Goal: Task Accomplishment & Management: Manage account settings

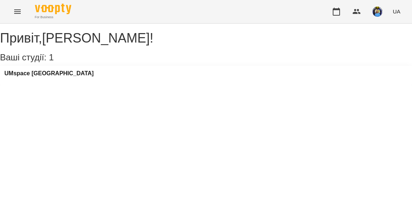
click at [188, 86] on div "Привіт , Ратушенко Альона ! Ваші студії: 1 UMspace Warszawa" at bounding box center [206, 55] width 412 height 62
click at [337, 12] on icon "button" at bounding box center [336, 11] width 9 height 9
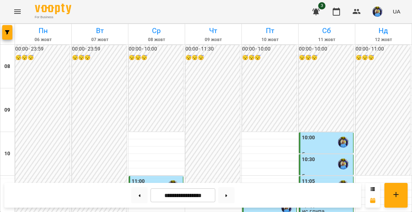
scroll to position [51, 0]
click at [199, 201] on input "**********" at bounding box center [183, 195] width 65 height 14
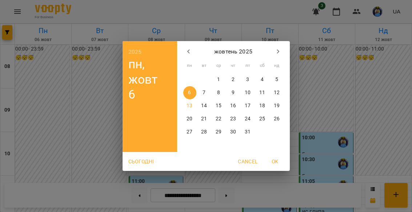
click at [265, 95] on p "11" at bounding box center [262, 92] width 6 height 7
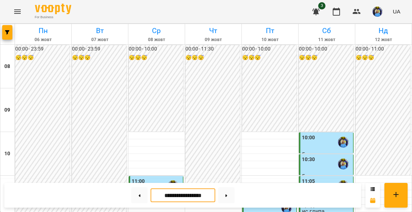
scroll to position [52, 0]
click at [329, 134] on div "10:00" at bounding box center [327, 142] width 50 height 17
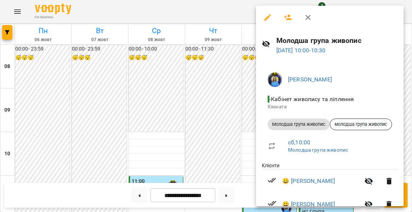
scroll to position [0, 0]
click at [269, 16] on icon "button" at bounding box center [268, 17] width 7 height 7
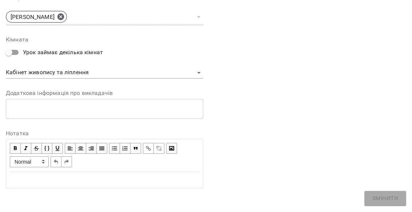
scroll to position [289, 0]
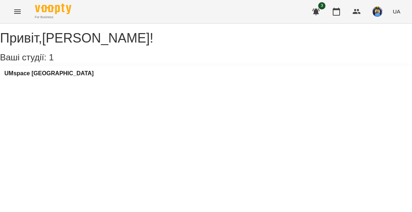
click at [340, 9] on icon "button" at bounding box center [336, 12] width 7 height 8
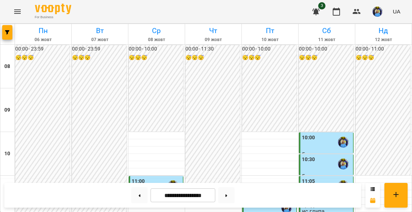
scroll to position [69, 0]
click at [330, 134] on div "10:00" at bounding box center [327, 142] width 50 height 17
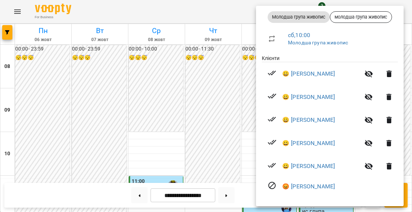
scroll to position [107, 0]
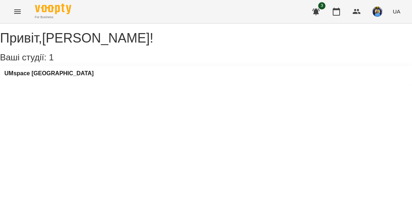
click at [338, 11] on icon "button" at bounding box center [336, 11] width 9 height 9
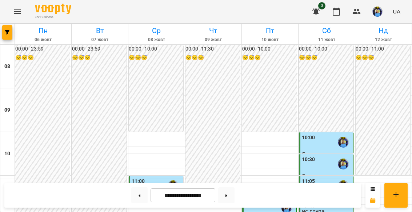
scroll to position [73, 0]
click at [184, 194] on input "**********" at bounding box center [183, 195] width 65 height 14
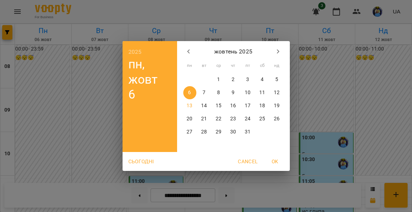
click at [188, 46] on button "button" at bounding box center [188, 51] width 17 height 17
click at [264, 116] on p "27" at bounding box center [262, 118] width 6 height 7
type input "**********"
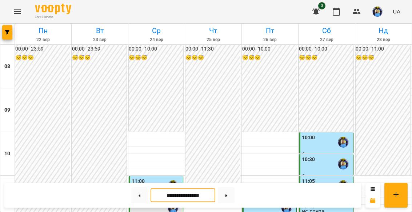
click at [330, 134] on div "10:00" at bounding box center [327, 142] width 50 height 17
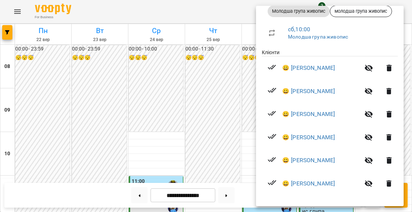
scroll to position [113, 0]
